Goal: Task Accomplishment & Management: Use online tool/utility

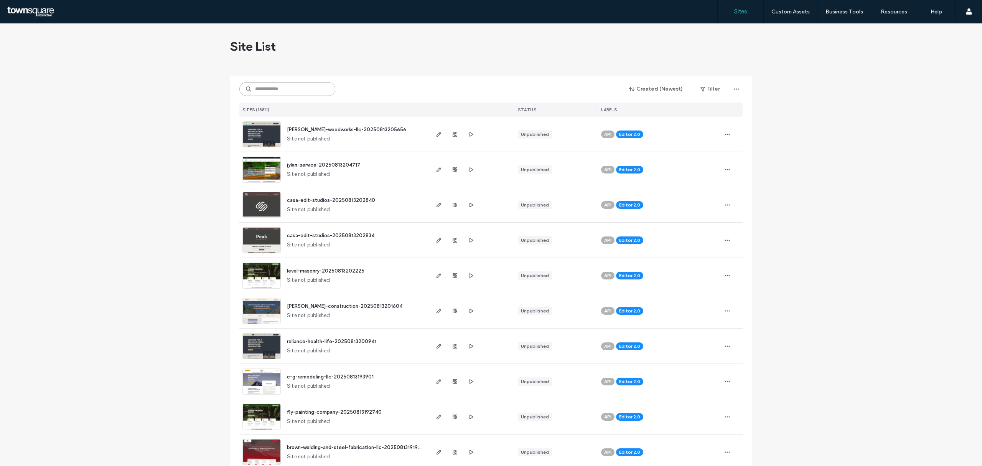
click at [263, 92] on input at bounding box center [287, 89] width 96 height 14
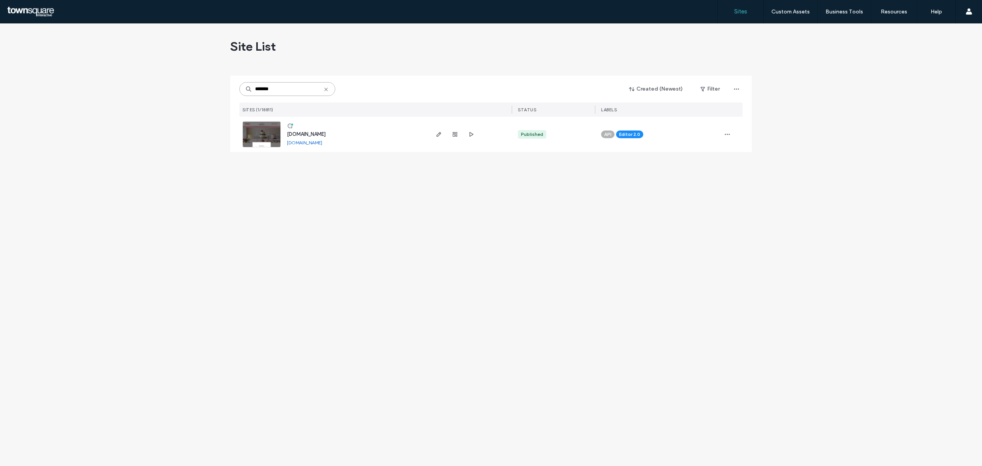
type input "*******"
click at [272, 136] on img at bounding box center [262, 148] width 38 height 52
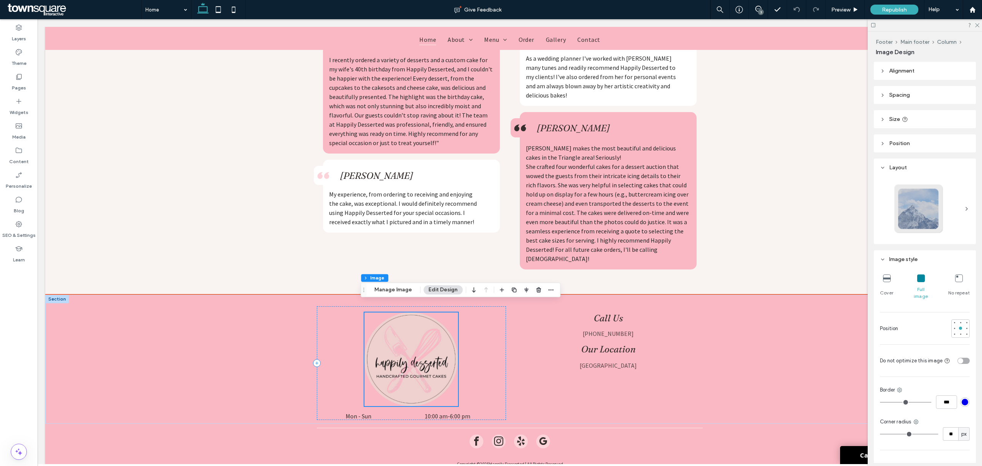
type input "**"
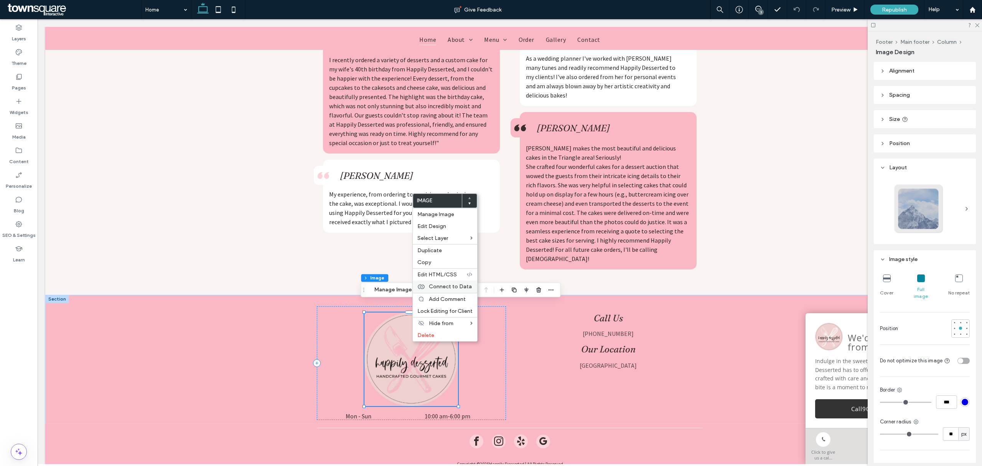
click at [448, 289] on span "Connect to Data" at bounding box center [450, 286] width 43 height 7
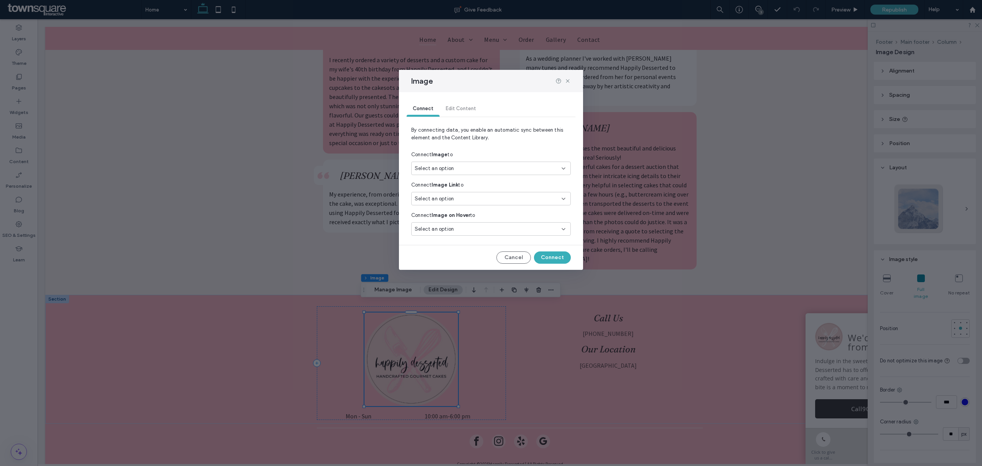
click at [461, 110] on div "Connect Edit Content" at bounding box center [491, 108] width 169 height 15
click at [515, 255] on button "Cancel" at bounding box center [513, 257] width 35 height 12
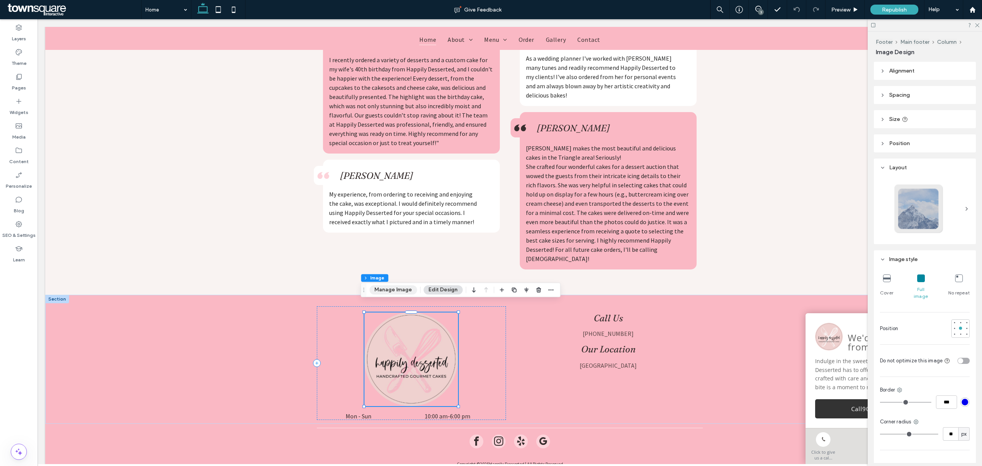
click at [405, 293] on button "Manage Image" at bounding box center [393, 289] width 48 height 9
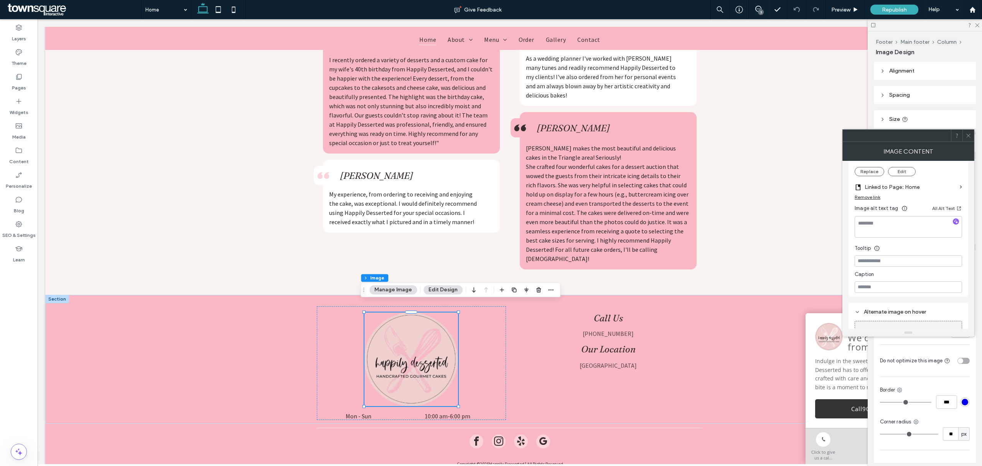
scroll to position [184, 0]
click at [873, 171] on button "Replace" at bounding box center [870, 172] width 30 height 9
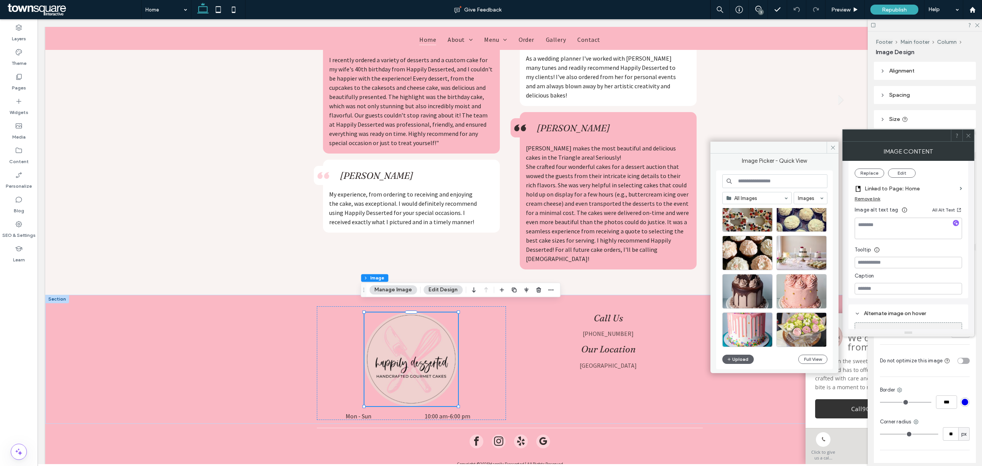
scroll to position [337, 0]
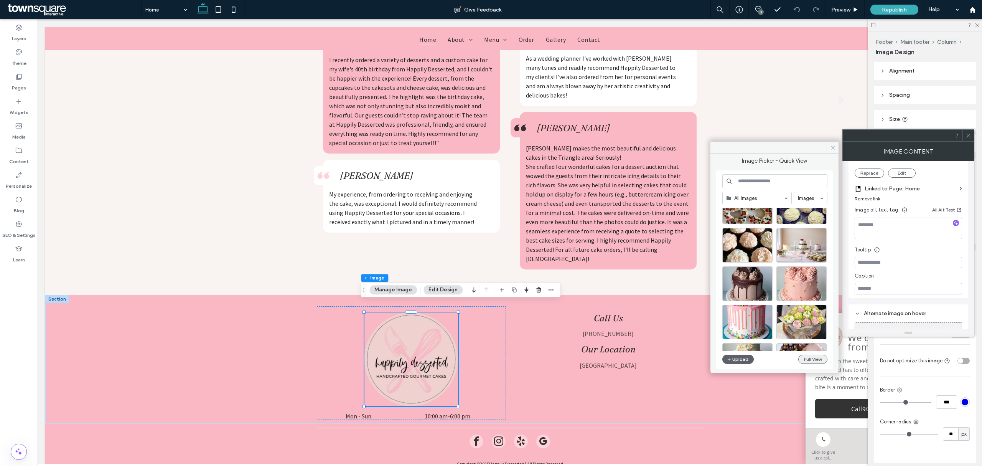
click at [803, 362] on button "Full View" at bounding box center [812, 358] width 29 height 9
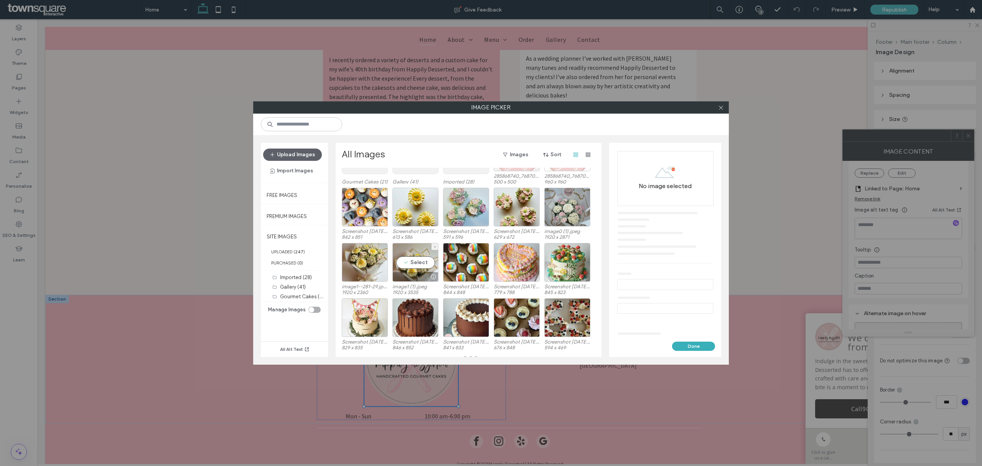
scroll to position [0, 0]
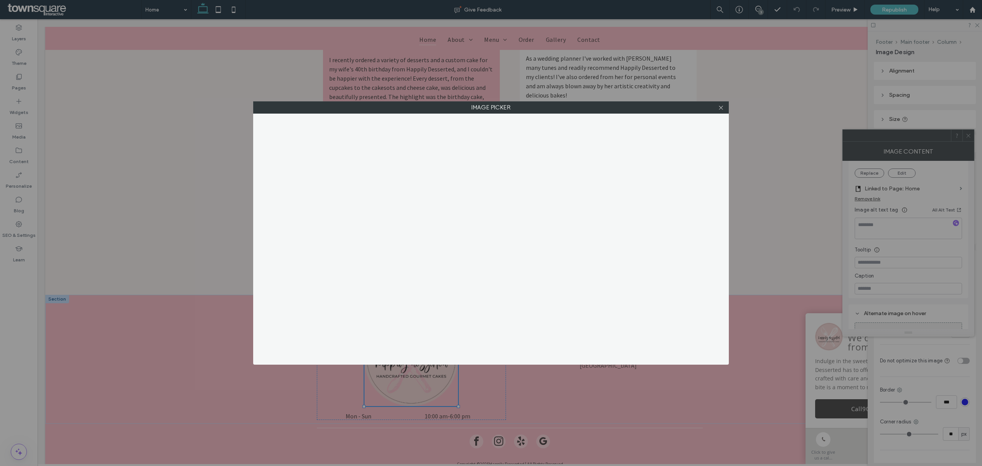
click at [724, 108] on div at bounding box center [721, 108] width 12 height 12
click at [720, 108] on icon at bounding box center [721, 108] width 6 height 6
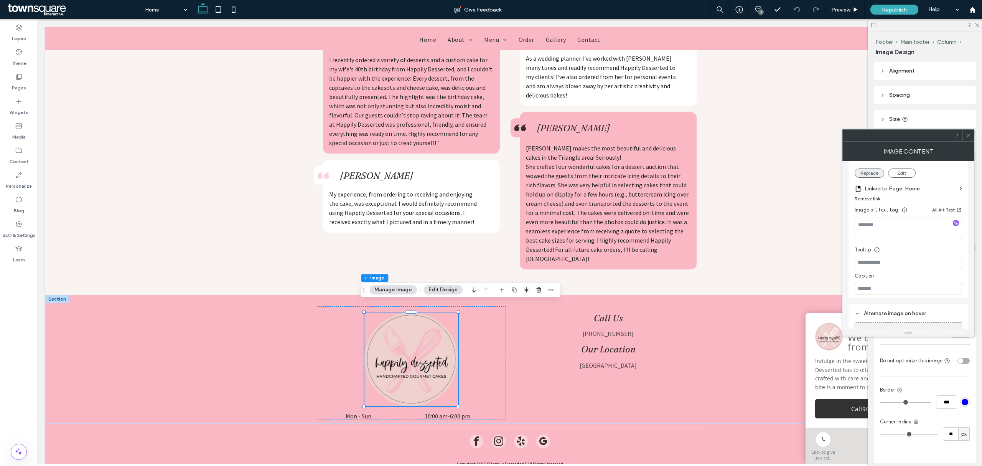
click at [867, 174] on button "Replace" at bounding box center [870, 172] width 30 height 9
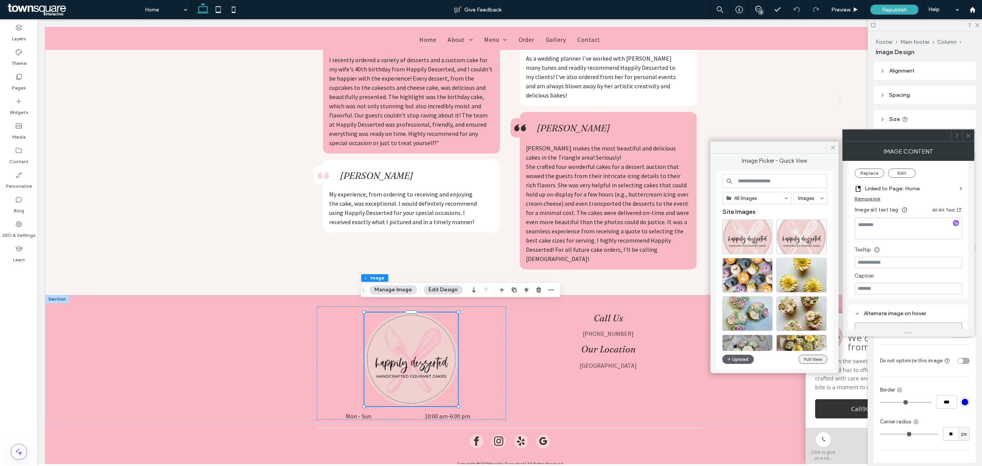
click at [812, 358] on button "Full View" at bounding box center [812, 358] width 29 height 9
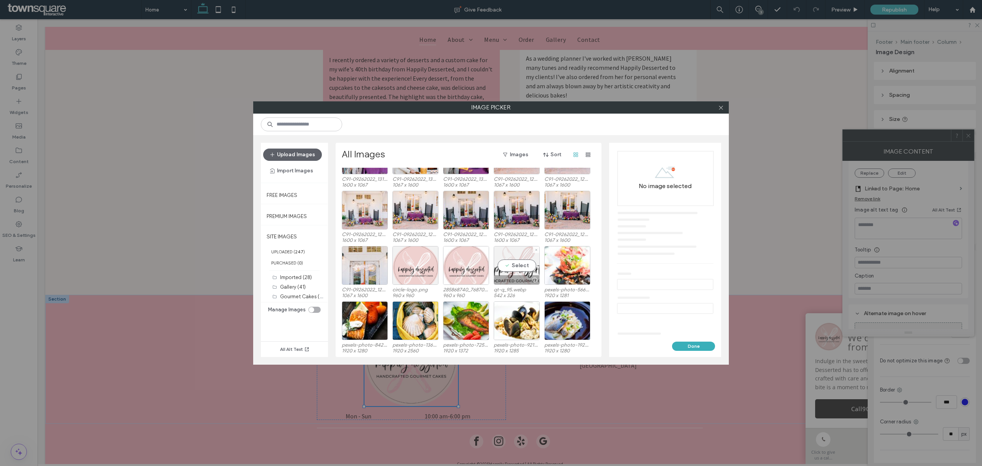
scroll to position [1656, 0]
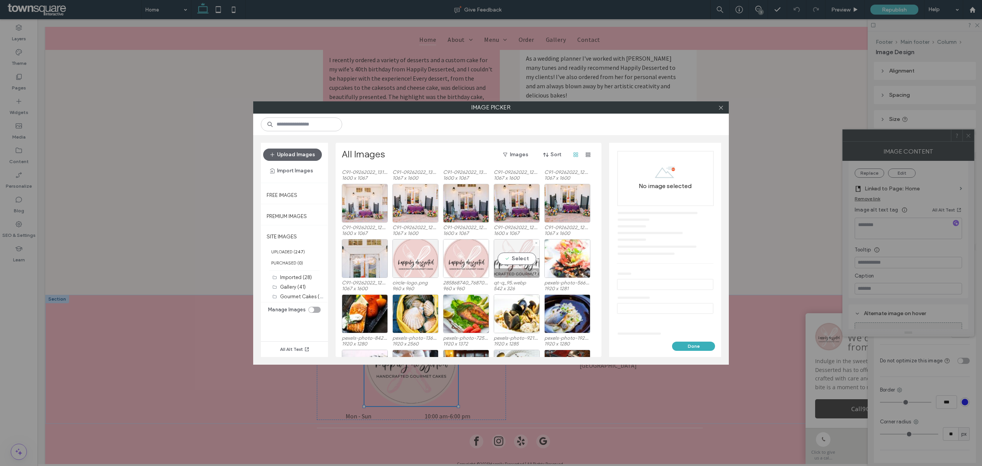
click at [516, 257] on div "Select" at bounding box center [517, 258] width 46 height 39
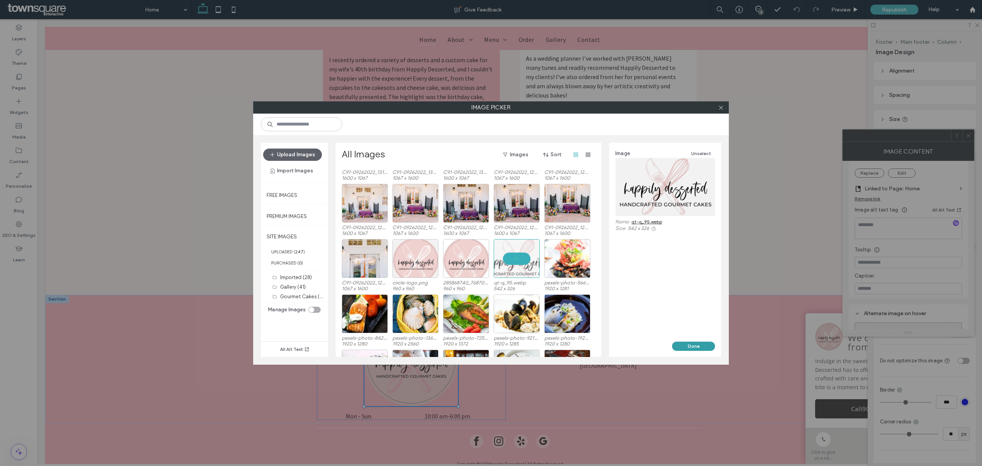
click at [700, 344] on button "Done" at bounding box center [693, 345] width 43 height 9
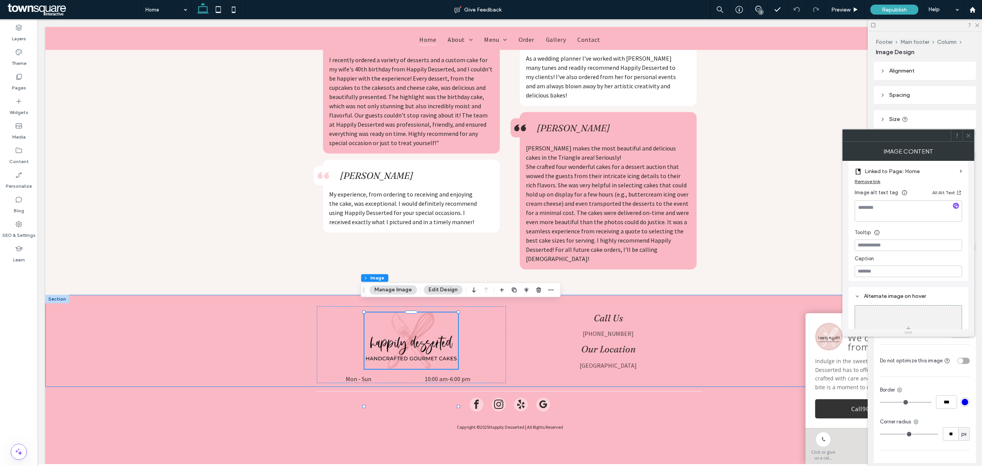
scroll to position [167, 0]
click at [239, 205] on div "I recently ordered a variety of desserts and a custom cake for my wife's 40th b…" at bounding box center [509, 155] width 929 height 277
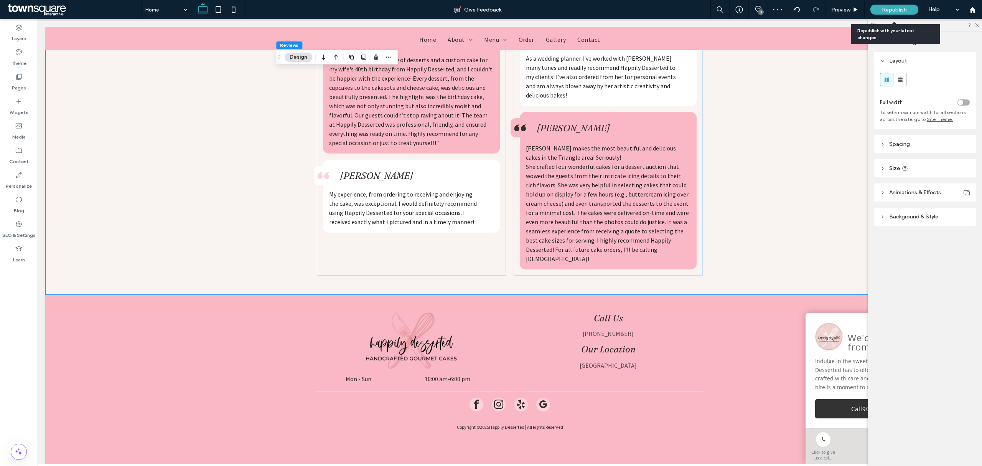
click at [887, 8] on span "Republish" at bounding box center [894, 10] width 25 height 7
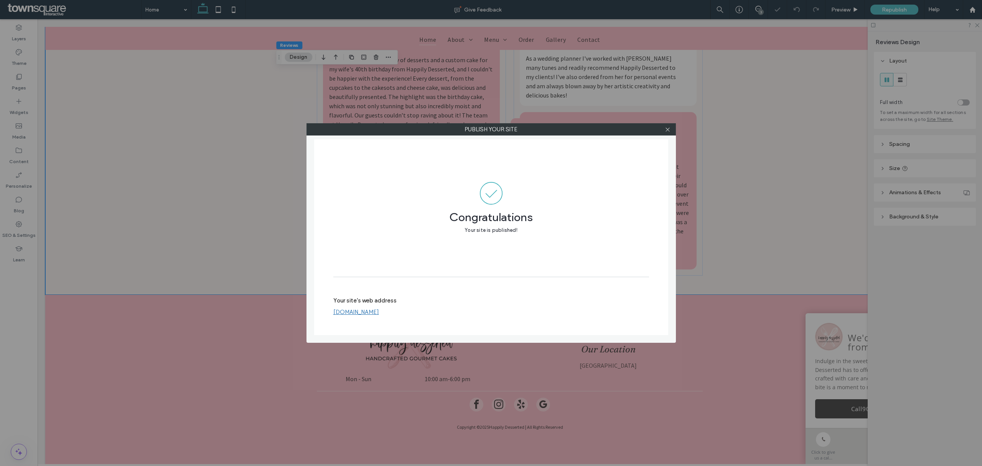
click at [212, 202] on div "Publish your site Congratulations Your site is published! Your site's web addre…" at bounding box center [491, 233] width 982 height 466
click at [371, 313] on link "[DOMAIN_NAME]" at bounding box center [356, 311] width 46 height 7
